Goal: Information Seeking & Learning: Learn about a topic

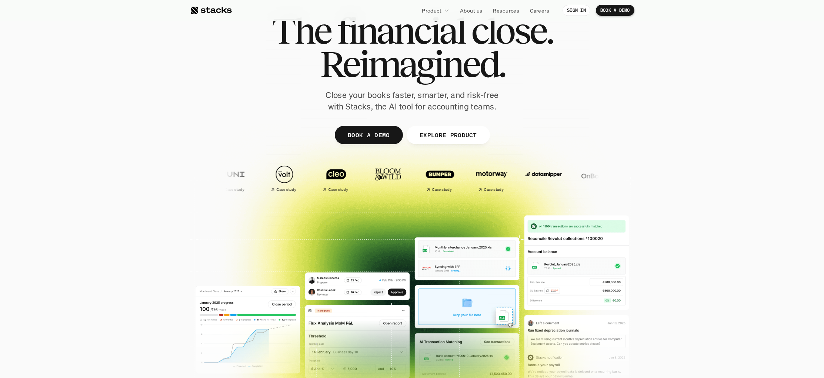
scroll to position [14, 0]
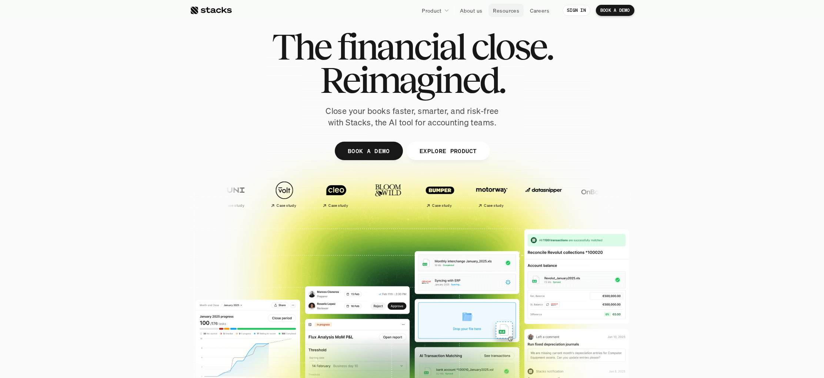
click at [498, 9] on p "Resources" at bounding box center [506, 11] width 26 height 8
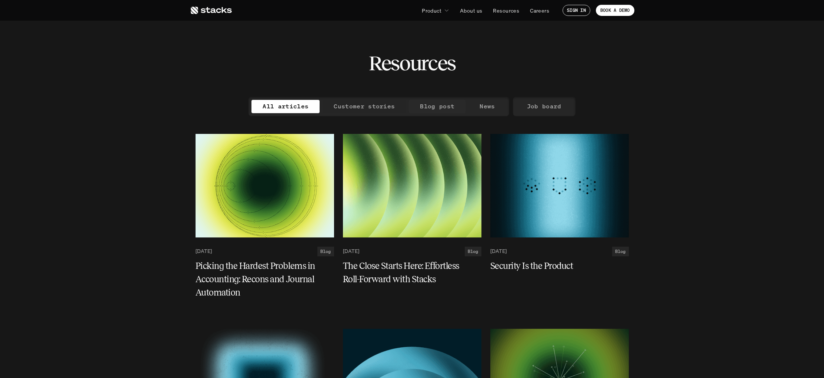
click at [444, 109] on p "Blog post" at bounding box center [437, 106] width 34 height 11
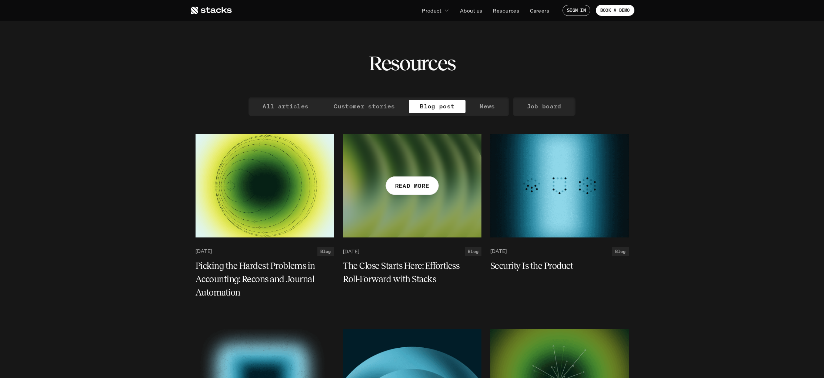
click at [409, 183] on p "READ MORE" at bounding box center [412, 185] width 34 height 11
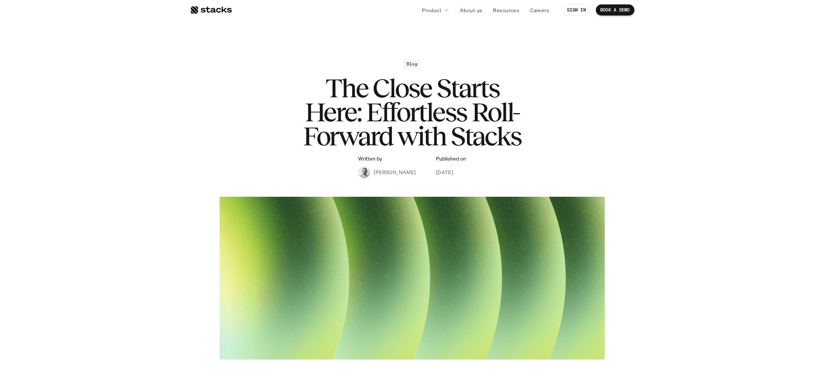
click at [219, 7] on div at bounding box center [211, 10] width 42 height 9
